Goal: Task Accomplishment & Management: Manage account settings

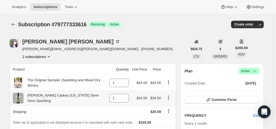
click at [170, 97] on icon "Product actions" at bounding box center [168, 97] width 5 height 5
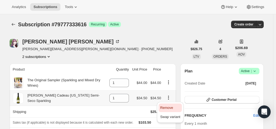
click at [168, 106] on span "Remove" at bounding box center [166, 107] width 13 height 4
type input "0"
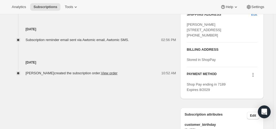
scroll to position [299, 0]
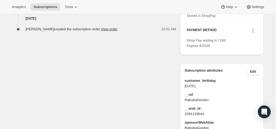
click at [255, 33] on icon at bounding box center [252, 30] width 5 height 5
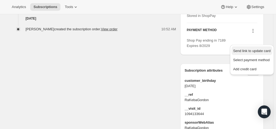
click at [254, 49] on span "Send link to update card" at bounding box center [251, 51] width 37 height 4
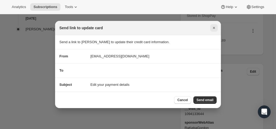
click at [216, 29] on icon "Close" at bounding box center [213, 27] width 5 height 5
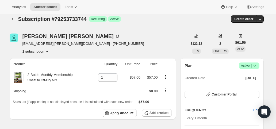
scroll to position [0, 0]
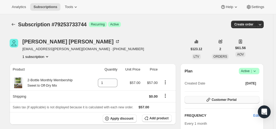
click at [244, 98] on button "Customer Portal" at bounding box center [221, 99] width 75 height 7
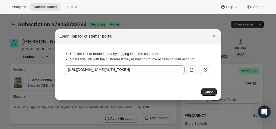
click at [194, 70] on button ":rbu:" at bounding box center [191, 69] width 12 height 9
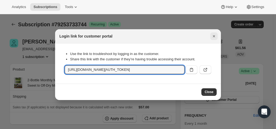
click at [214, 37] on icon "Close" at bounding box center [213, 35] width 5 height 5
